Goal: Task Accomplishment & Management: Use online tool/utility

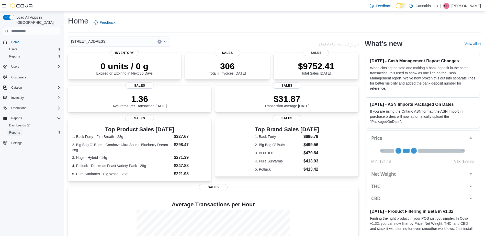
click at [17, 131] on span "Reports" at bounding box center [14, 133] width 11 height 4
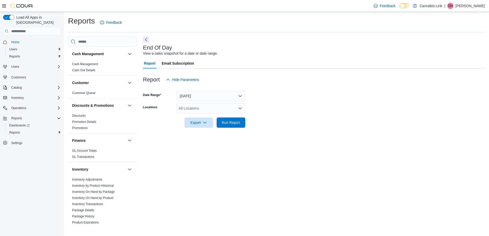
click at [208, 106] on div "All Locations" at bounding box center [211, 108] width 68 height 10
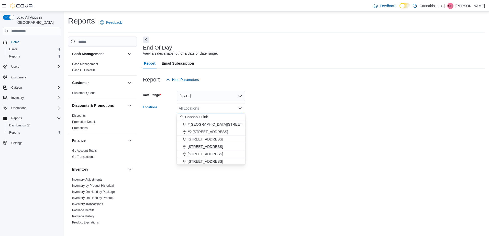
click at [205, 146] on span "[STREET_ADDRESS]" at bounding box center [205, 146] width 35 height 5
click at [295, 125] on form "Date Range [DATE] Locations [STREET_ADDRESS] Combo box. Selected. [STREET_ADDRE…" at bounding box center [314, 106] width 342 height 43
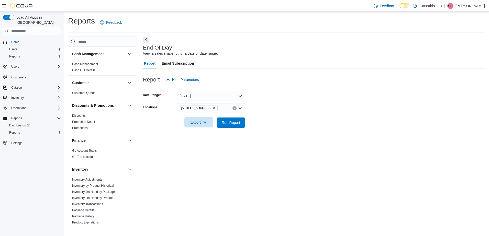
click at [201, 126] on span "Export" at bounding box center [198, 122] width 22 height 10
click at [202, 140] on button "Export to Pdf" at bounding box center [199, 143] width 29 height 10
